Goal: Navigation & Orientation: Find specific page/section

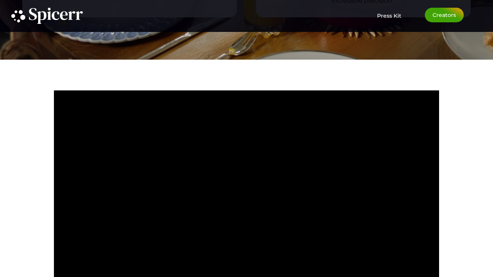
scroll to position [1920, 0]
